Goal: Task Accomplishment & Management: Manage account settings

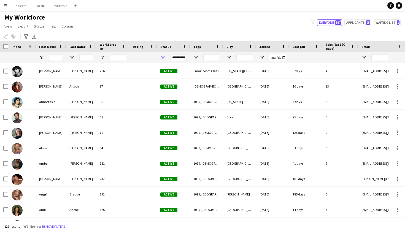
click at [276, 21] on div "My Workforce View Views Default view New view Update view Delete view Edit name…" at bounding box center [202, 22] width 405 height 19
click at [288, 9] on app-navbar "Menu Boards Boards Boards All jobs Status Workforce Workforce My Workforce Recr…" at bounding box center [202, 5] width 405 height 11
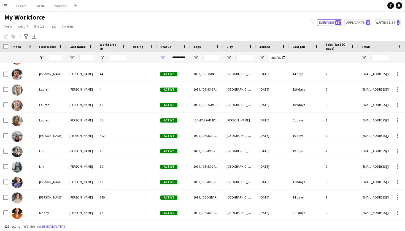
scroll to position [1029, 0]
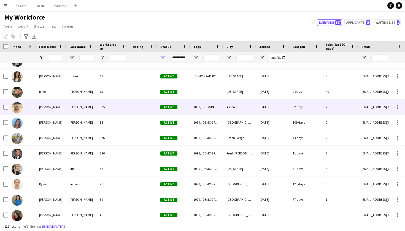
click at [69, 102] on div "[PERSON_NAME]" at bounding box center [81, 106] width 30 height 15
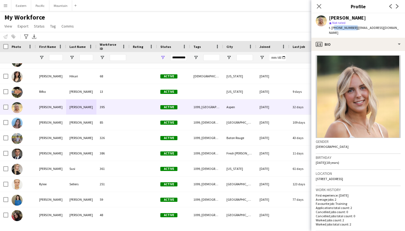
drag, startPoint x: 334, startPoint y: 27, endPoint x: 352, endPoint y: 29, distance: 18.3
click at [352, 29] on div "t. [PHONE_NUMBER] | [EMAIL_ADDRESS][DOMAIN_NAME]" at bounding box center [365, 30] width 72 height 10
copy span "19703793536"
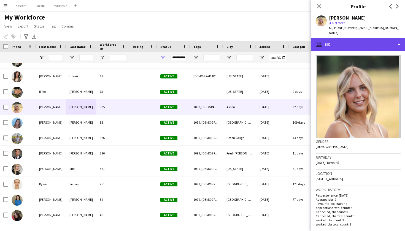
click at [362, 43] on div "profile Bio" at bounding box center [358, 44] width 94 height 13
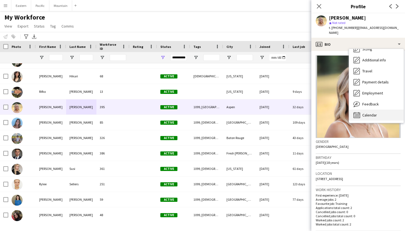
scroll to position [0, 0]
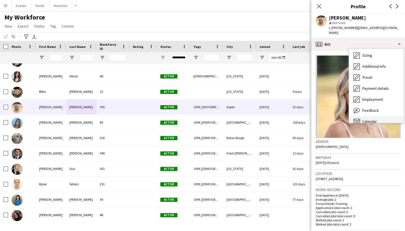
click at [369, 119] on span "Calendar" at bounding box center [369, 121] width 15 height 5
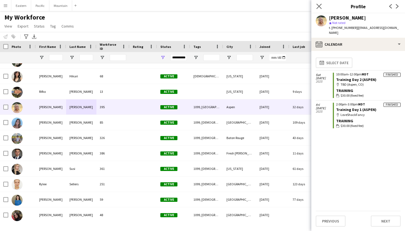
click at [321, 4] on app-icon "Close pop-in" at bounding box center [319, 6] width 8 height 8
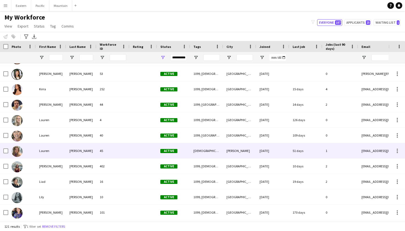
scroll to position [961, 0]
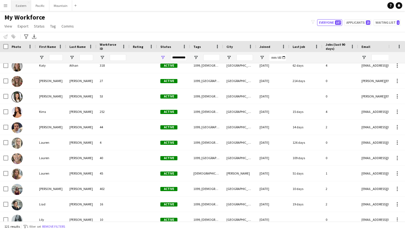
click at [15, 6] on button "Eastern Close" at bounding box center [21, 5] width 20 height 11
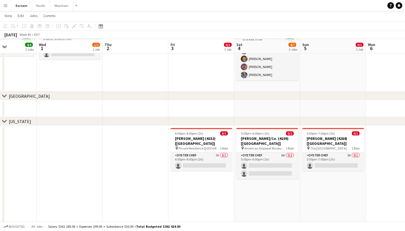
scroll to position [170, 0]
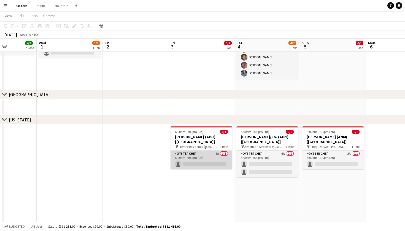
click at [200, 151] on app-card-role "Oyster Chef 7A 0/1 6:00pm-8:00pm (2h) single-neutral-actions" at bounding box center [201, 160] width 62 height 19
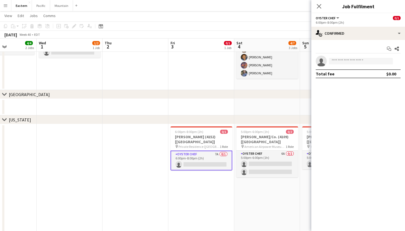
click at [154, 122] on div "chevron-right [US_STATE]" at bounding box center [202, 119] width 405 height 9
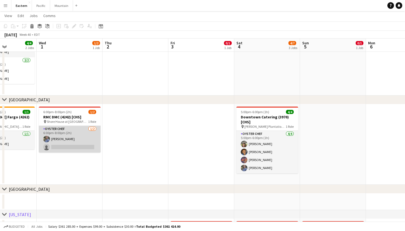
click at [84, 132] on app-card-role "Oyster Chef [DATE] 6:00pm-8:00pm (2h) [PERSON_NAME] single-neutral-actions" at bounding box center [70, 139] width 62 height 27
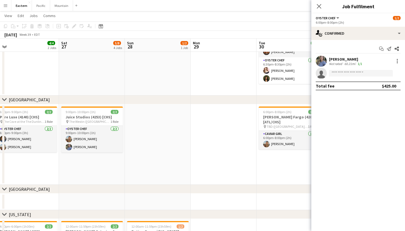
click at [96, 161] on app-date-cell "9:00pm-10:00pm (1h) 2/2 Juice Studios (4253) [CHS] pin The Westin ([GEOGRAPHIC_…" at bounding box center [92, 144] width 66 height 81
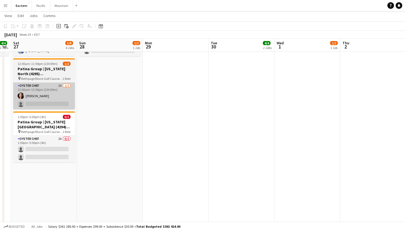
click at [65, 104] on app-card-role "Oyster Chef 2A [DATE] 12:00am-11:59pm (23h59m) [PERSON_NAME] single-neutral-act…" at bounding box center [44, 96] width 62 height 27
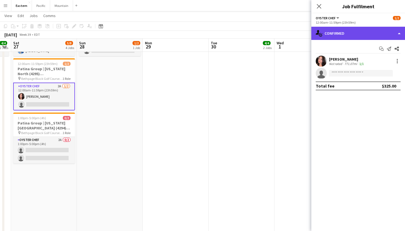
click at [378, 36] on div "single-neutral-actions-check-2 Confirmed" at bounding box center [358, 33] width 94 height 13
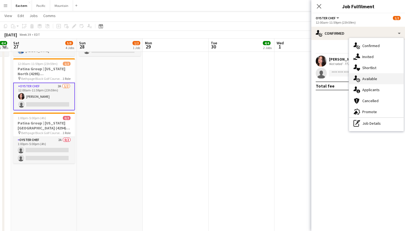
click at [373, 76] on span "Available" at bounding box center [369, 78] width 15 height 5
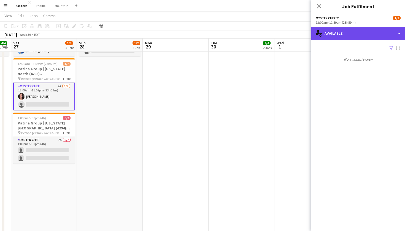
click at [356, 32] on div "single-neutral-actions-upload Available" at bounding box center [358, 33] width 94 height 13
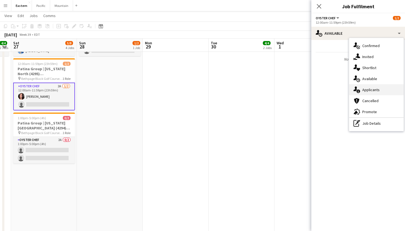
click at [361, 90] on div "single-neutral-actions-information Applicants" at bounding box center [376, 89] width 54 height 11
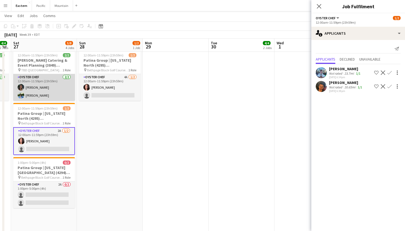
click at [59, 94] on app-card-role "Oyster Chef [DATE] 12:00am-11:59pm (23h59m) [PERSON_NAME] [PERSON_NAME]" at bounding box center [44, 87] width 62 height 27
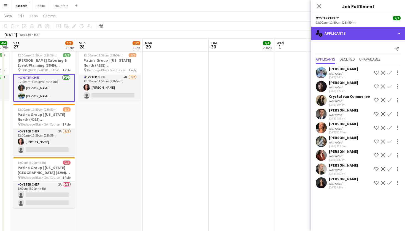
click at [386, 37] on div "single-neutral-actions-information Applicants" at bounding box center [358, 33] width 94 height 13
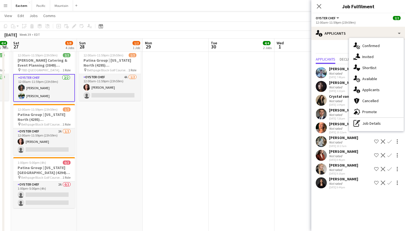
click at [332, 48] on div "Send notification" at bounding box center [357, 48] width 85 height 9
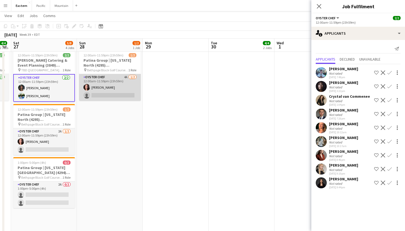
click at [129, 78] on app-card-role "Oyster Chef 4A [DATE] 12:00am-11:59pm (23h59m) [PERSON_NAME] single-neutral-act…" at bounding box center [110, 87] width 62 height 27
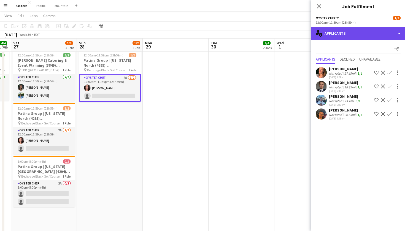
click at [378, 36] on div "single-neutral-actions-information Applicants" at bounding box center [358, 33] width 94 height 13
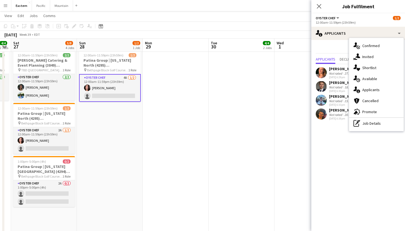
click at [335, 48] on div "Send notification" at bounding box center [357, 48] width 85 height 9
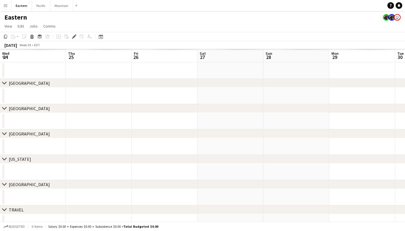
scroll to position [0, 189]
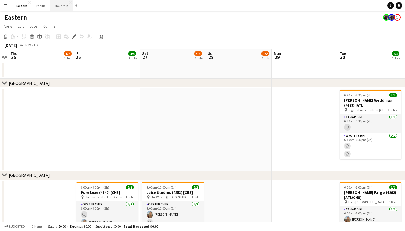
click at [60, 4] on button "Mountain Close" at bounding box center [61, 5] width 23 height 11
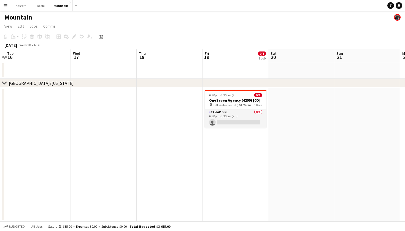
scroll to position [0, 264]
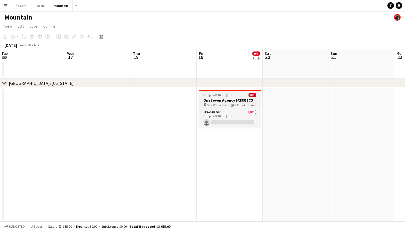
click at [250, 99] on h3 "OneSeven Agency (4299) [CO]" at bounding box center [230, 100] width 62 height 5
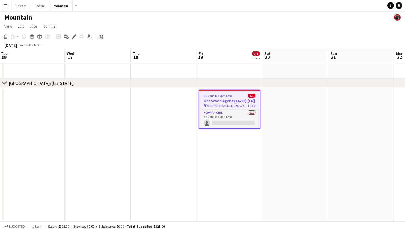
click at [244, 105] on span "Salt Water Social (Denver, CO)" at bounding box center [227, 105] width 40 height 4
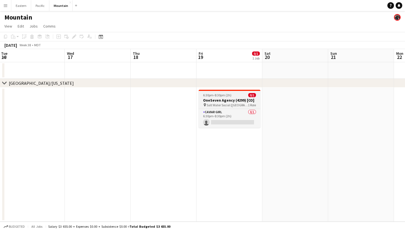
click at [229, 99] on h3 "OneSeven Agency (4299) [CO]" at bounding box center [229, 100] width 62 height 5
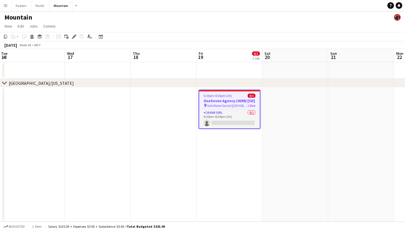
click at [227, 99] on h3 "OneSeven Agency (4299) [CO]" at bounding box center [229, 100] width 61 height 5
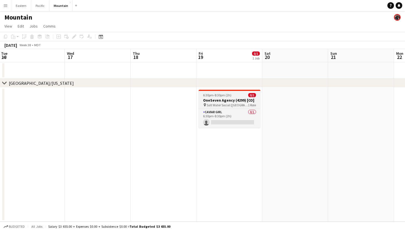
click at [248, 99] on h3 "OneSeven Agency (4299) [CO]" at bounding box center [229, 100] width 62 height 5
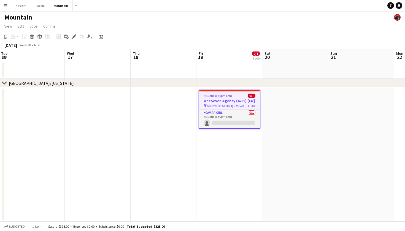
click at [76, 33] on app-toolbar "Copy Paste Paste Command V Paste with crew Command Shift V Paste linked Job Del…" at bounding box center [202, 36] width 405 height 9
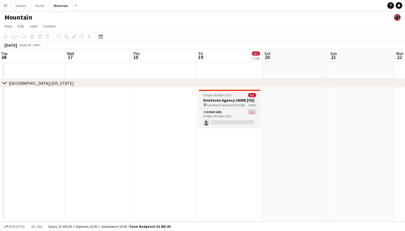
click at [217, 96] on span "6:30pm-8:30pm (2h)" at bounding box center [217, 95] width 28 height 4
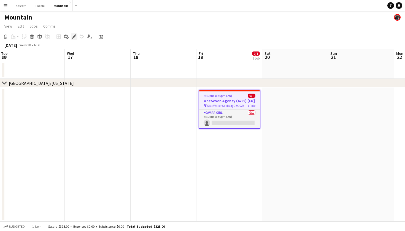
click at [74, 37] on icon at bounding box center [73, 36] width 3 height 3
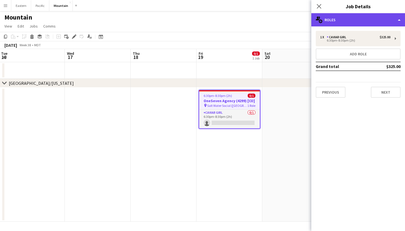
click at [386, 18] on div "multiple-users-add Roles" at bounding box center [358, 19] width 94 height 13
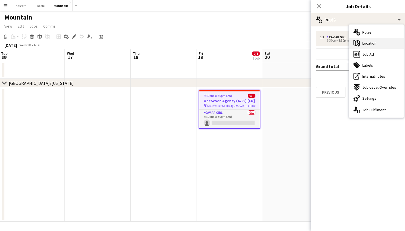
click at [372, 43] on span "Location" at bounding box center [369, 43] width 14 height 5
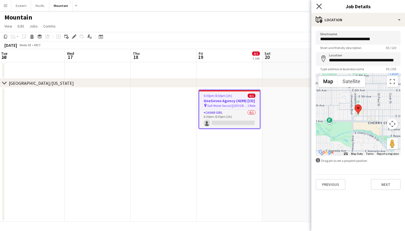
click at [319, 6] on icon at bounding box center [318, 6] width 5 height 5
